Goal: Task Accomplishment & Management: Manage account settings

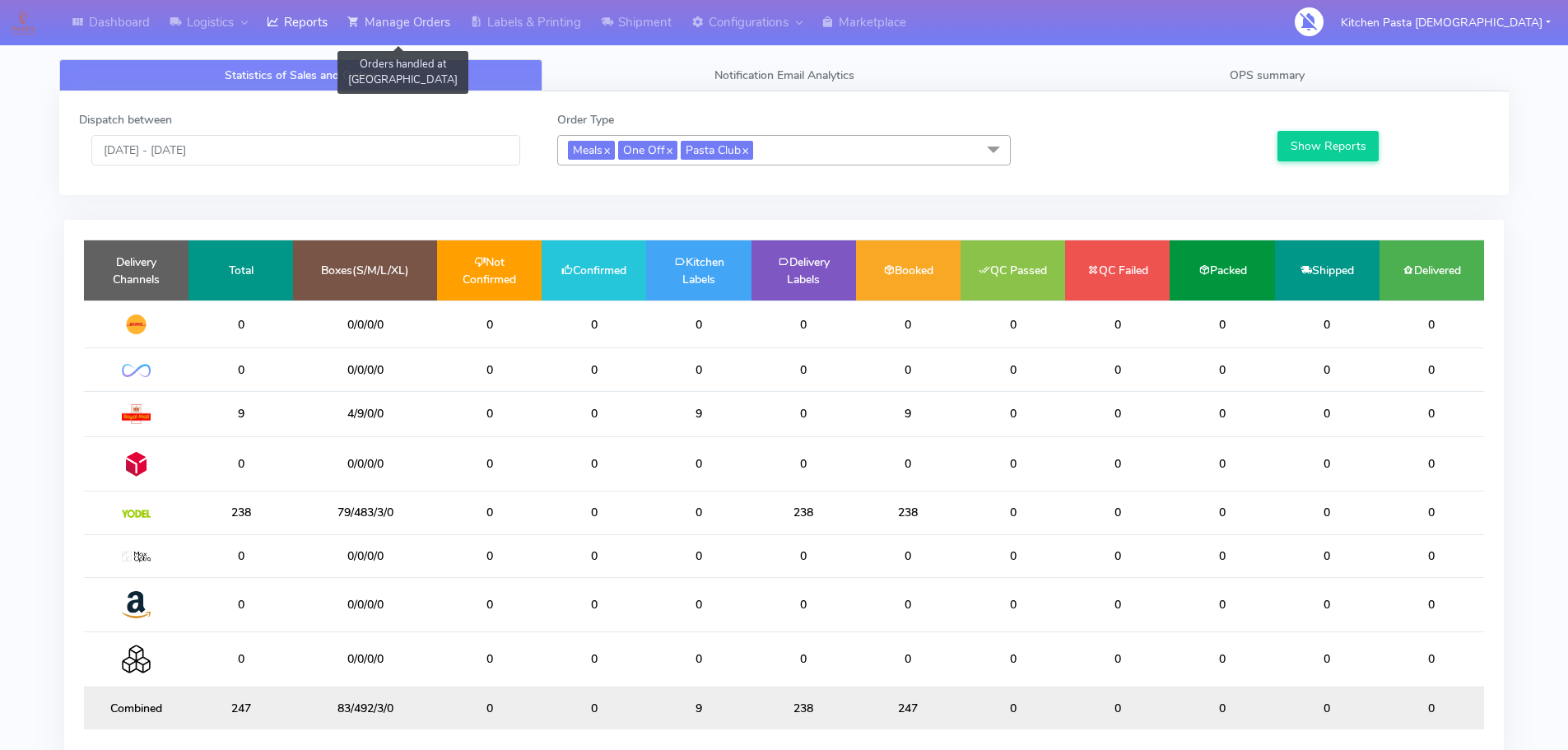
click at [388, 34] on link "Manage Orders" at bounding box center [399, 22] width 123 height 46
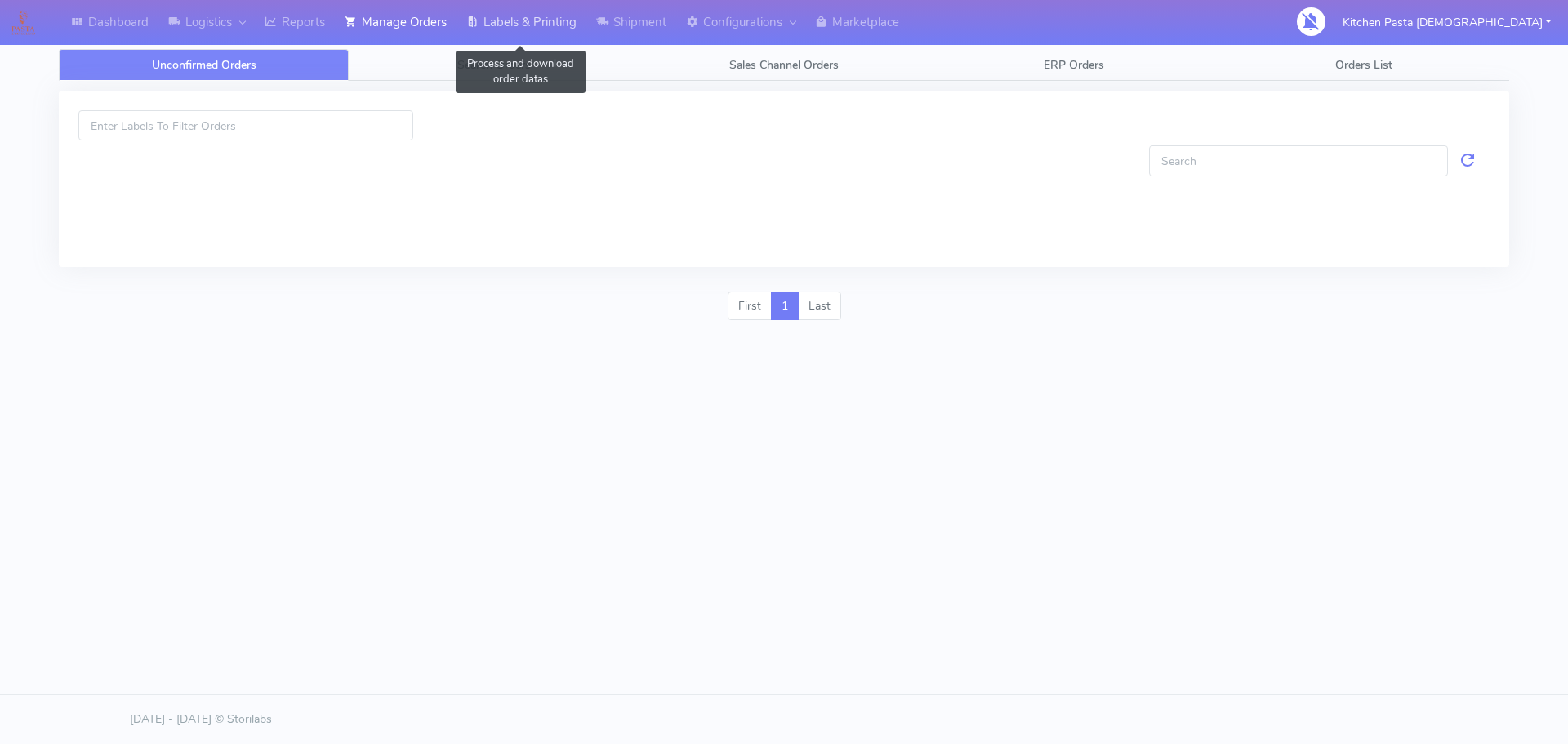
click at [536, 30] on link "Labels & Printing" at bounding box center [521, 22] width 130 height 45
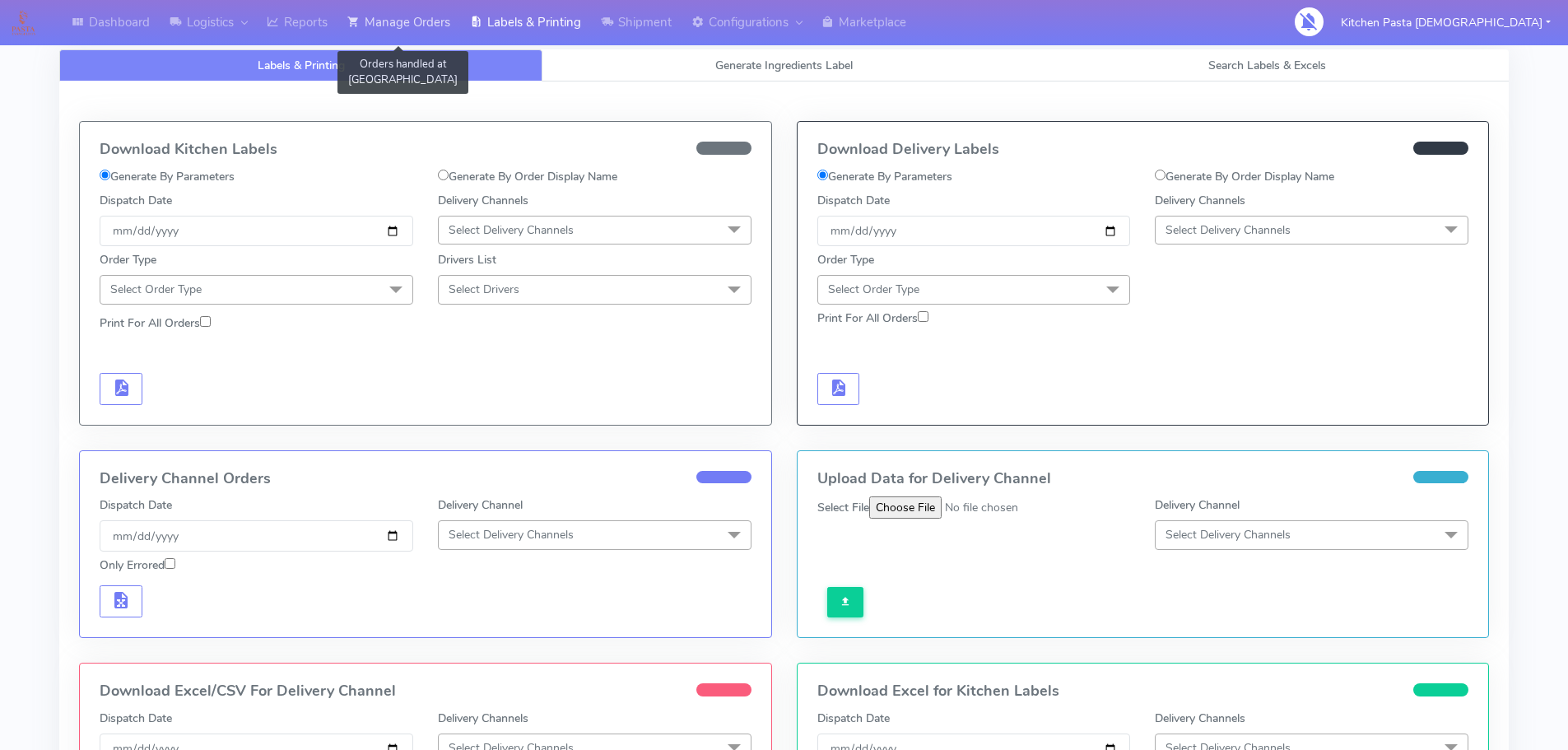
click at [406, 30] on link "Manage Orders" at bounding box center [399, 22] width 123 height 46
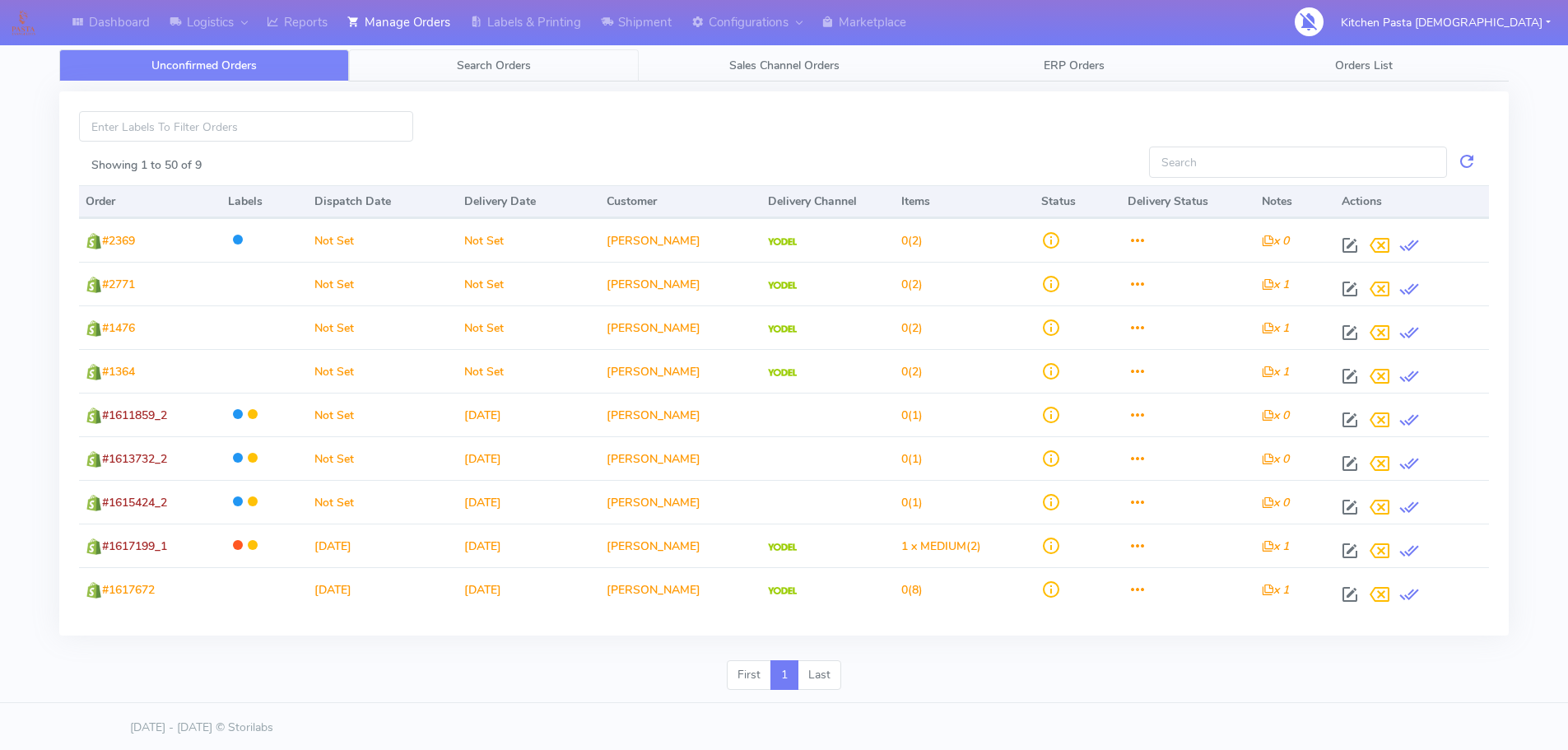
click at [510, 71] on span "Search Orders" at bounding box center [493, 65] width 74 height 16
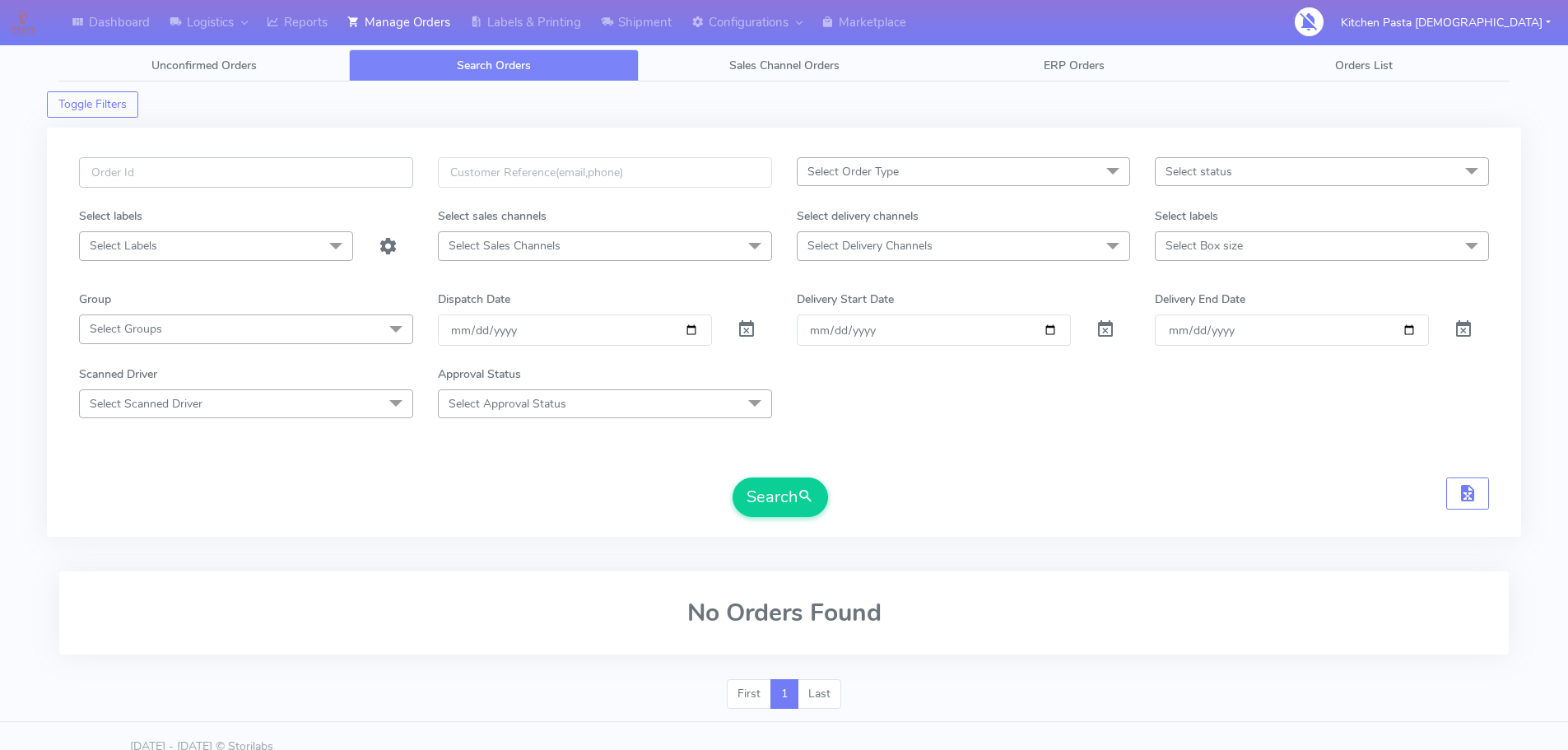
click at [285, 171] on input "text" at bounding box center [246, 172] width 335 height 31
type input "#1614980"
click at [732, 478] on button "Search" at bounding box center [779, 498] width 95 height 40
click at [720, 522] on div "#1614980 Select Order Type Select All MEALS ATAVI One Off Pasta Club Gift Kit E…" at bounding box center [784, 341] width 1434 height 370
click at [756, 515] on button "Search" at bounding box center [779, 498] width 95 height 40
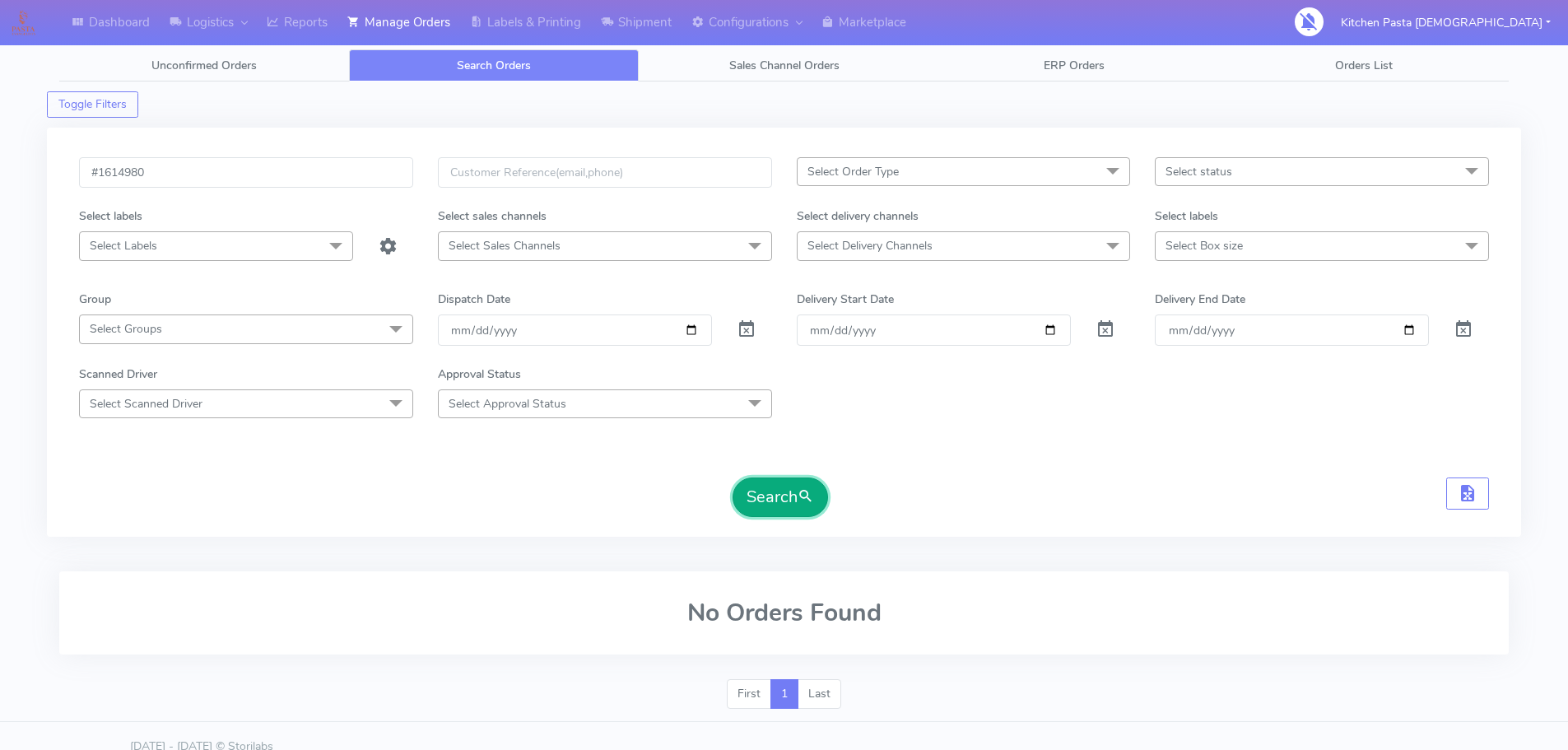
click at [757, 515] on button "Search" at bounding box center [779, 498] width 95 height 40
click at [758, 515] on button "Search" at bounding box center [779, 498] width 95 height 40
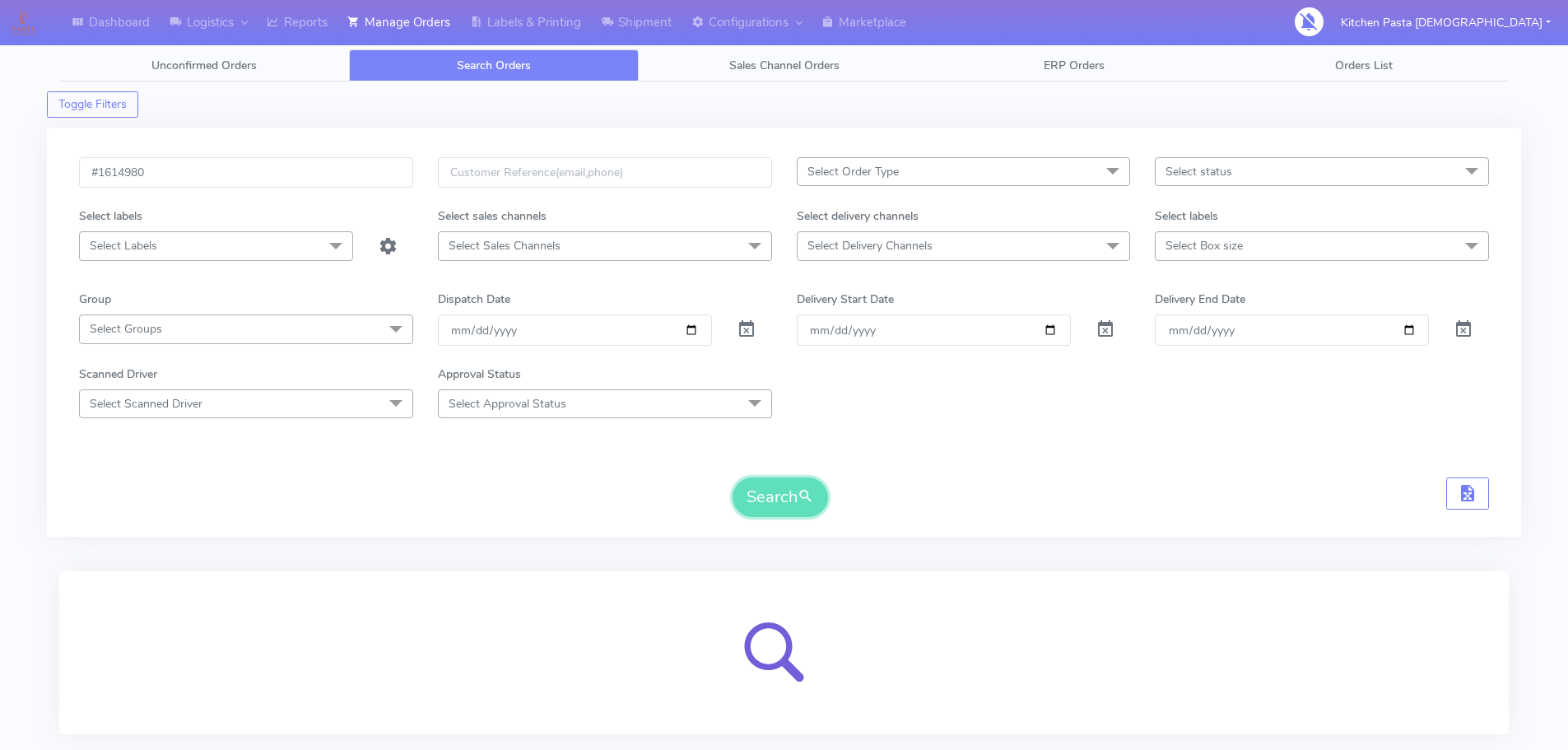
click at [760, 515] on button "Search" at bounding box center [779, 498] width 95 height 40
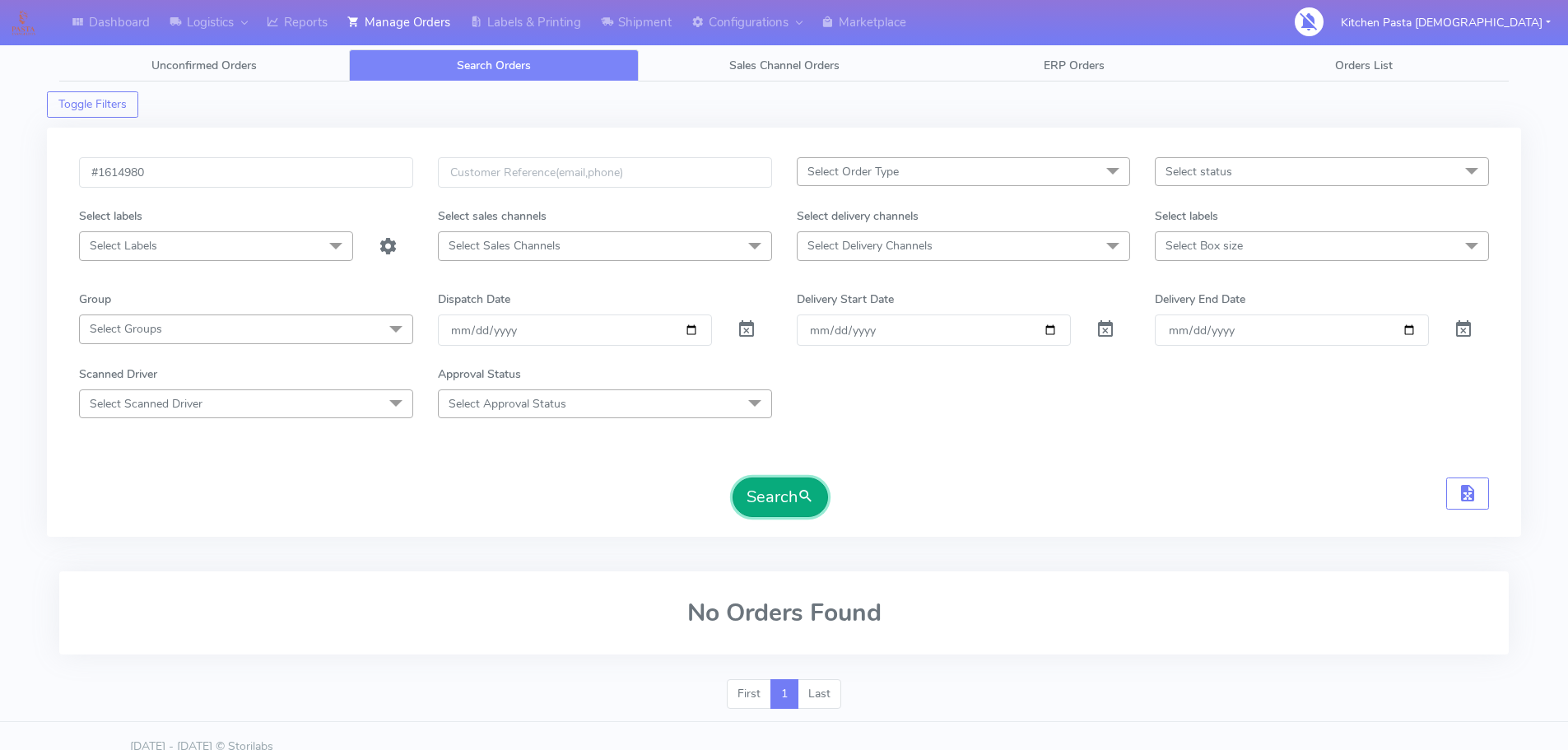
click at [764, 515] on button "Search" at bounding box center [779, 498] width 95 height 40
click at [771, 512] on button "Search" at bounding box center [779, 498] width 95 height 40
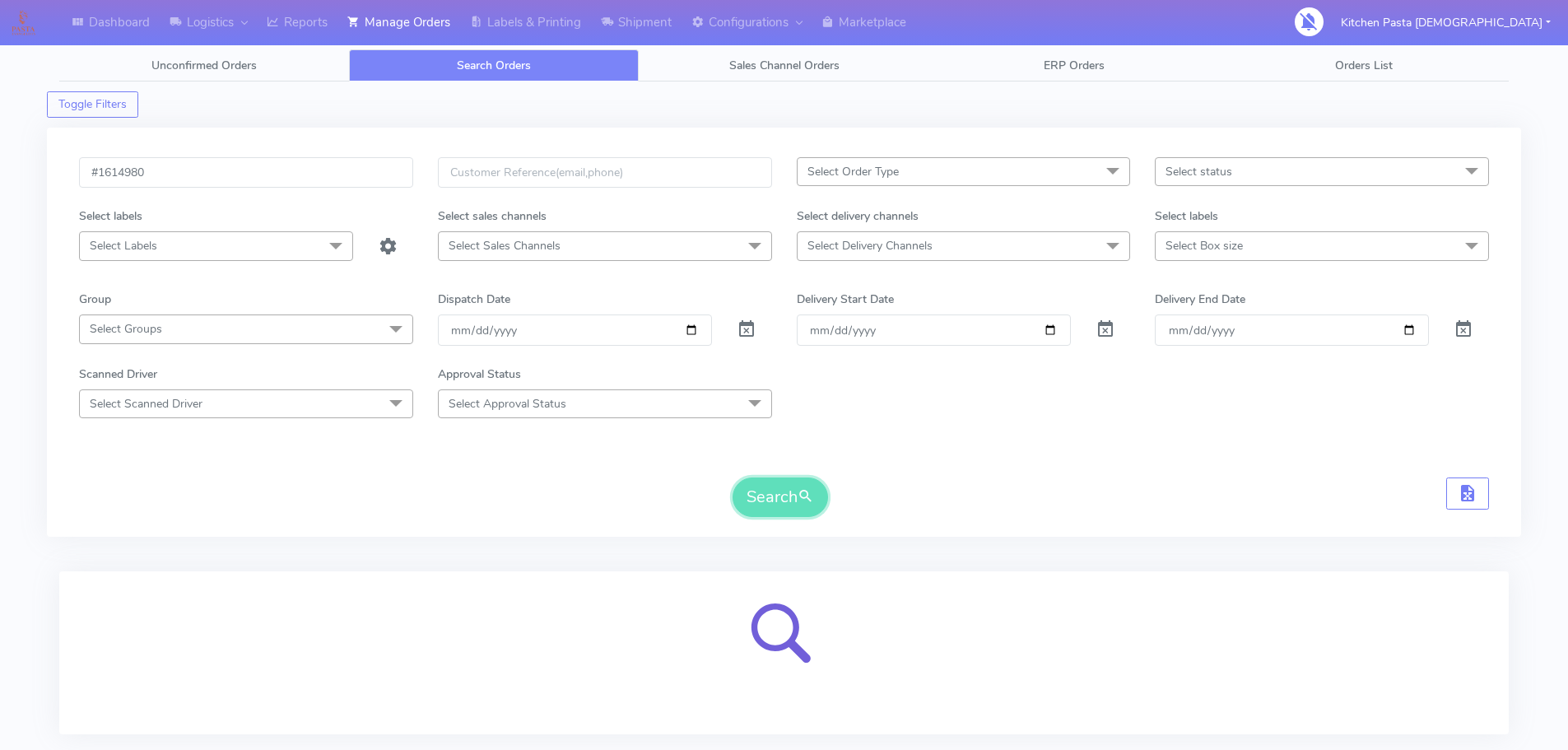
click at [771, 512] on button "Search" at bounding box center [779, 498] width 95 height 40
click at [774, 507] on button "Search" at bounding box center [779, 498] width 95 height 40
click at [581, 322] on input "[DATE]" at bounding box center [575, 330] width 274 height 31
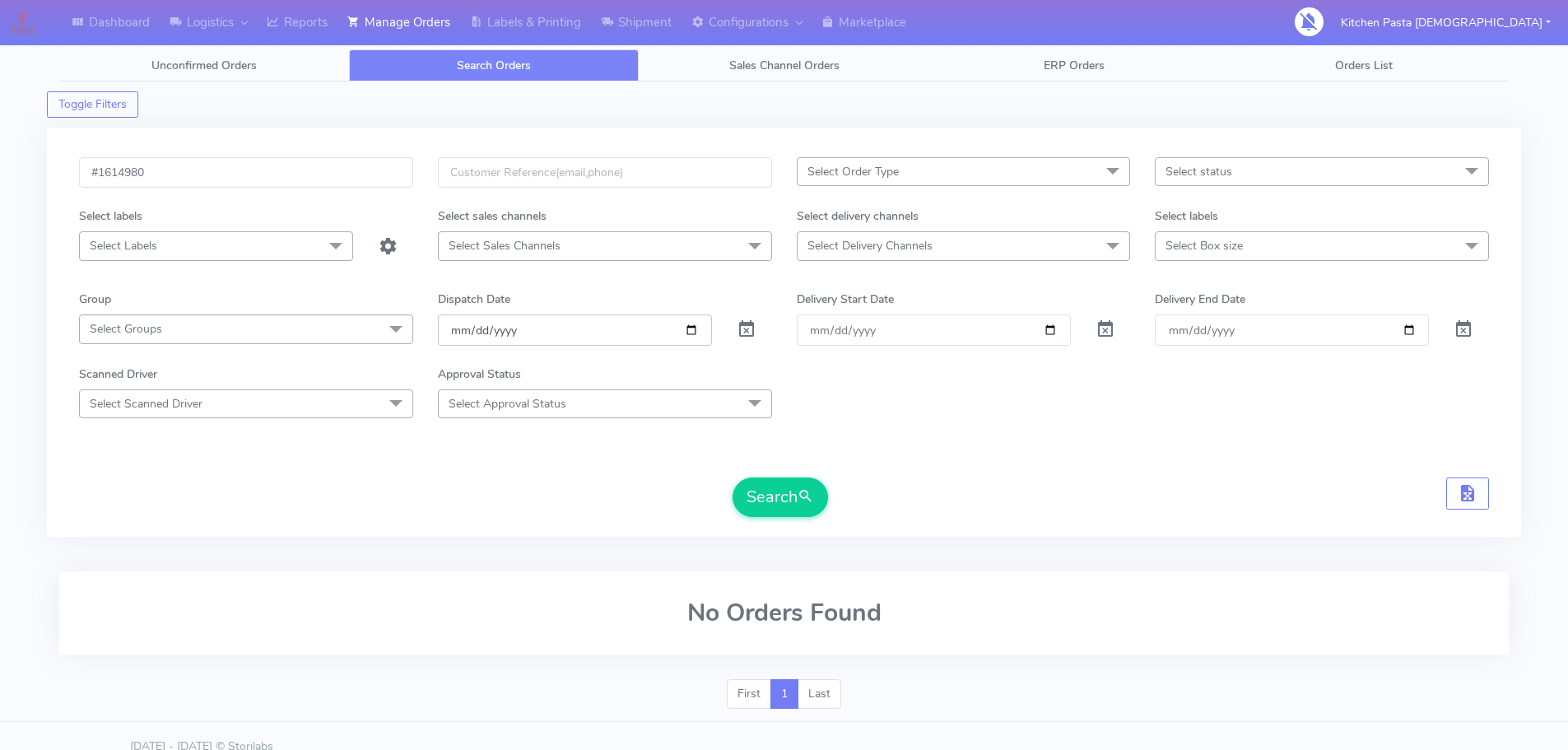
click at [686, 328] on input "[DATE]" at bounding box center [575, 330] width 274 height 31
type input "[DATE]"
click at [755, 487] on button "Search" at bounding box center [779, 498] width 95 height 40
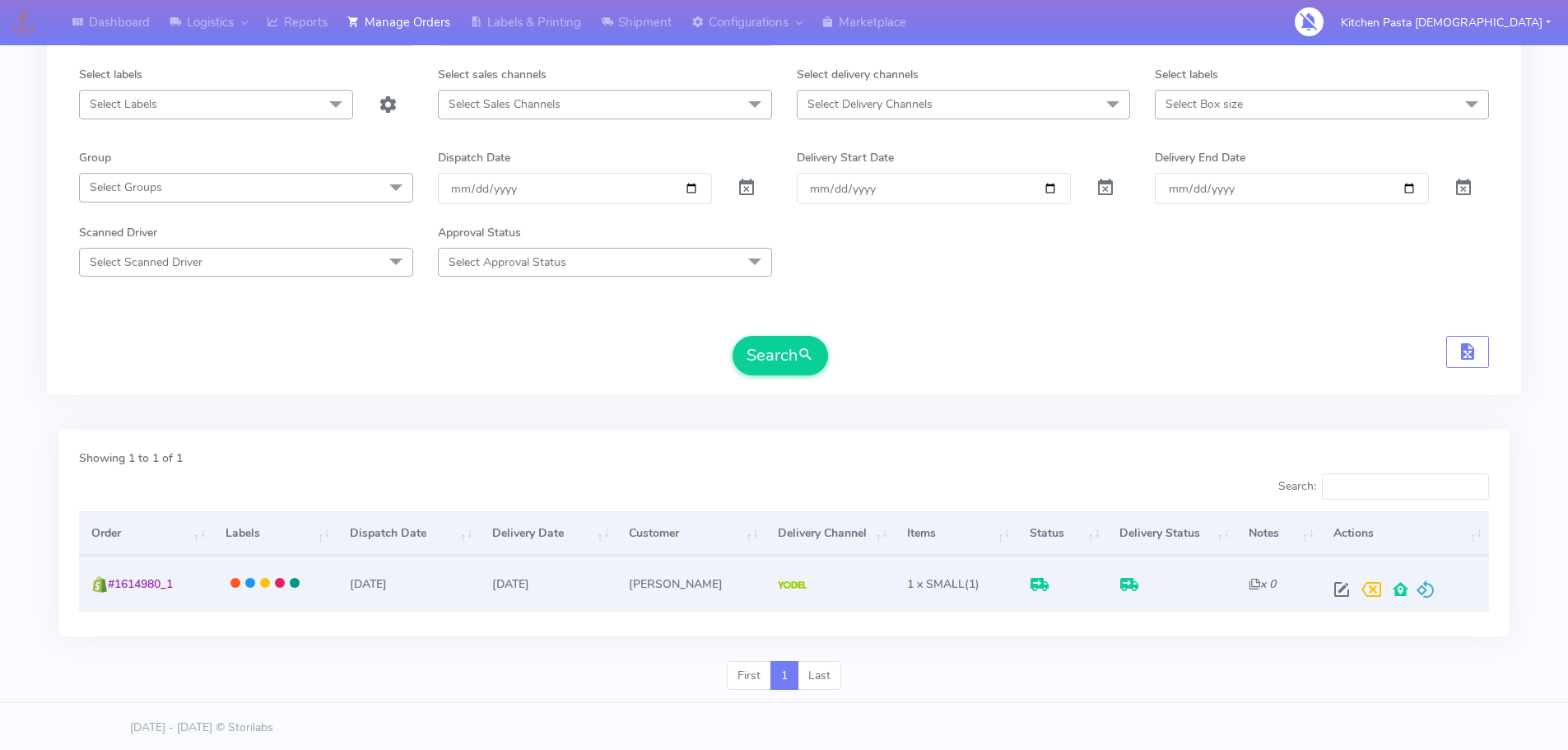
scroll to position [145, 0]
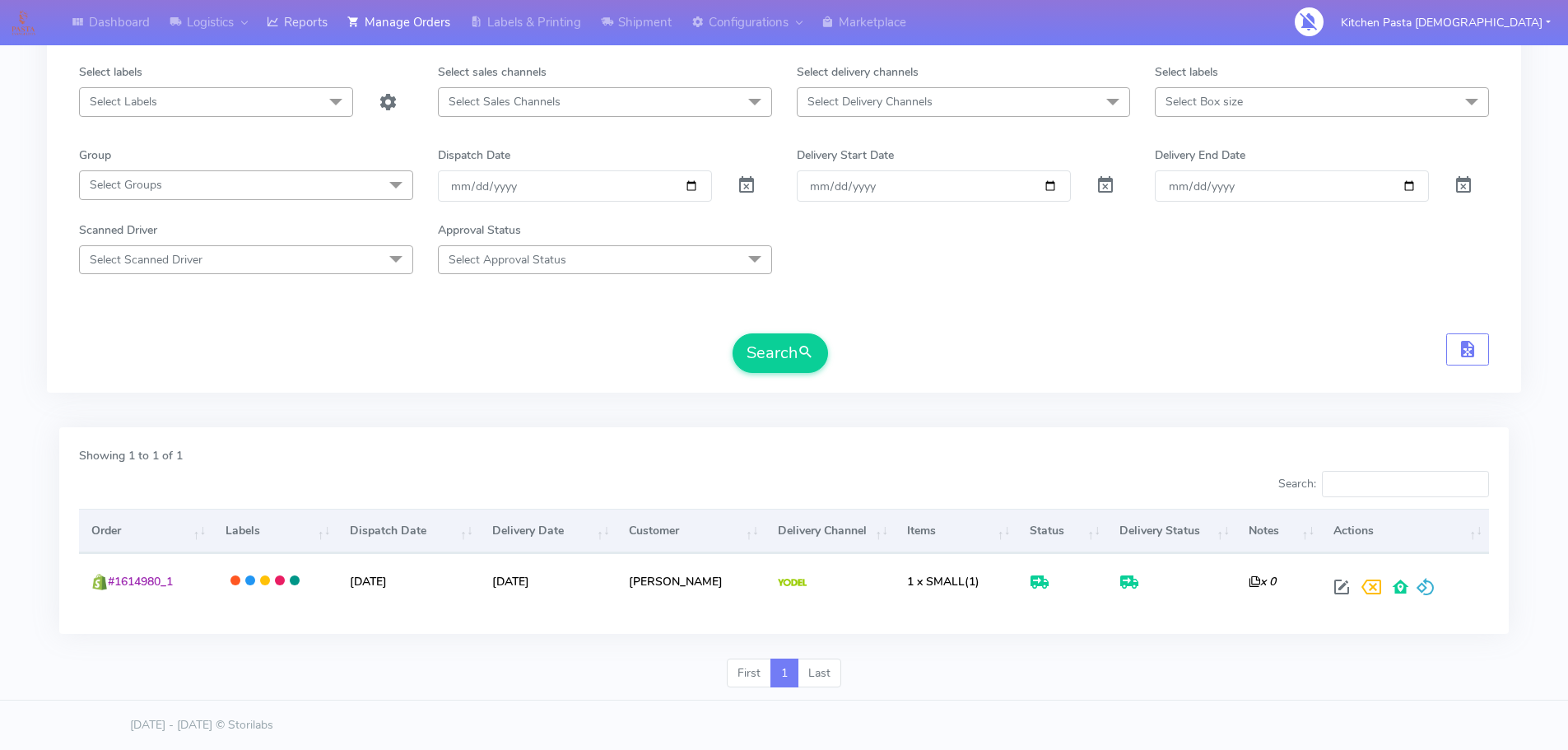
click at [296, 19] on link "Reports" at bounding box center [296, 22] width 81 height 46
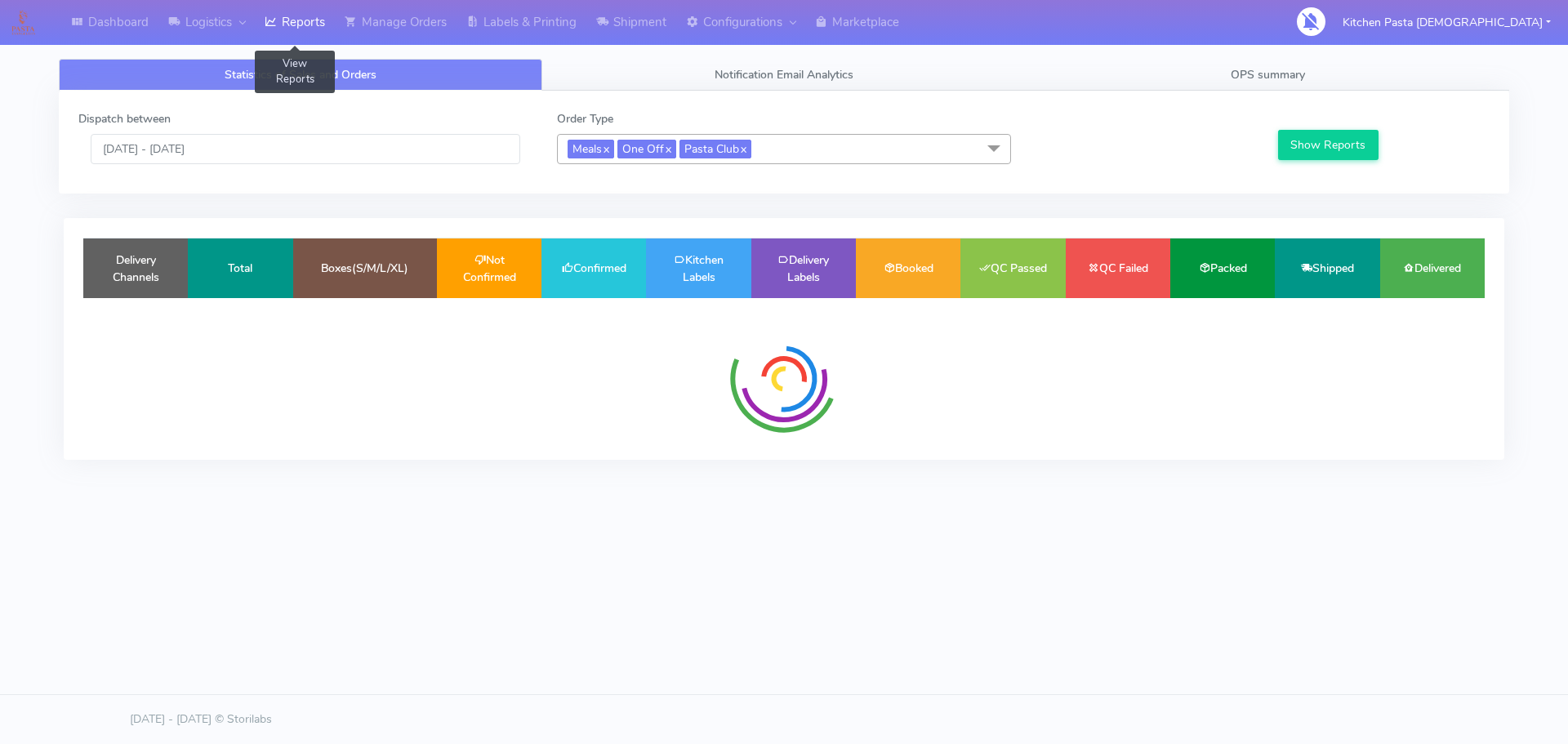
click at [153, 180] on div "Dispatch between [DATE] - [DATE] Order Type Meals x One Off x Pasta Club x Sele…" at bounding box center [783, 142] width 1450 height 103
